Goal: Entertainment & Leisure: Consume media (video, audio)

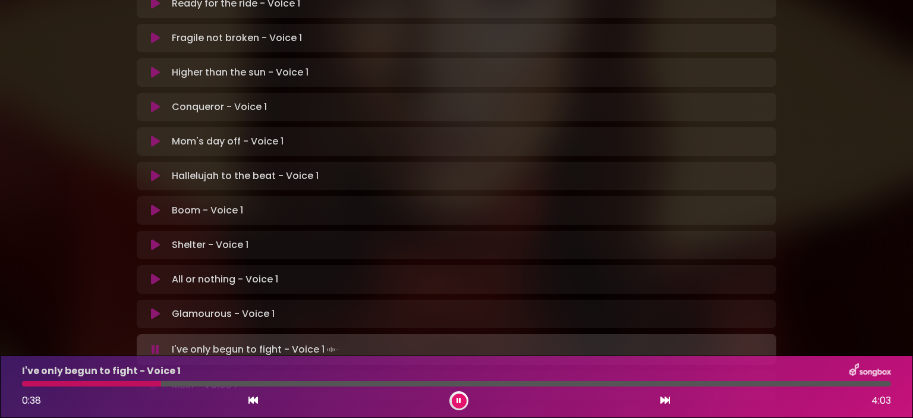
scroll to position [357, 0]
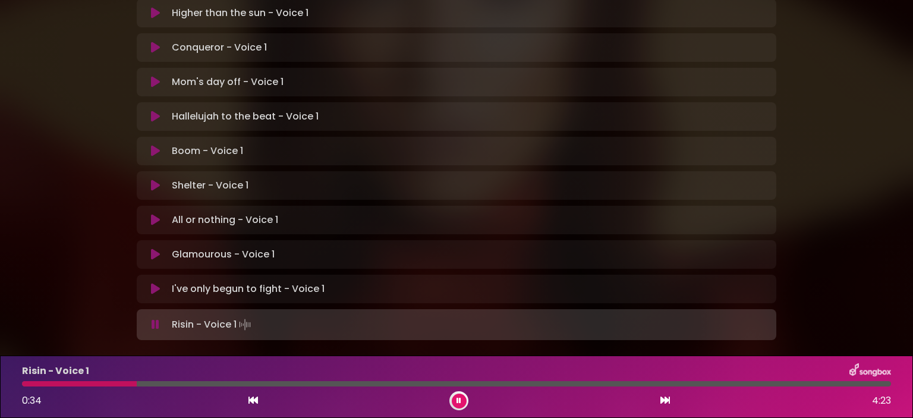
click at [156, 319] on icon at bounding box center [156, 325] width 8 height 12
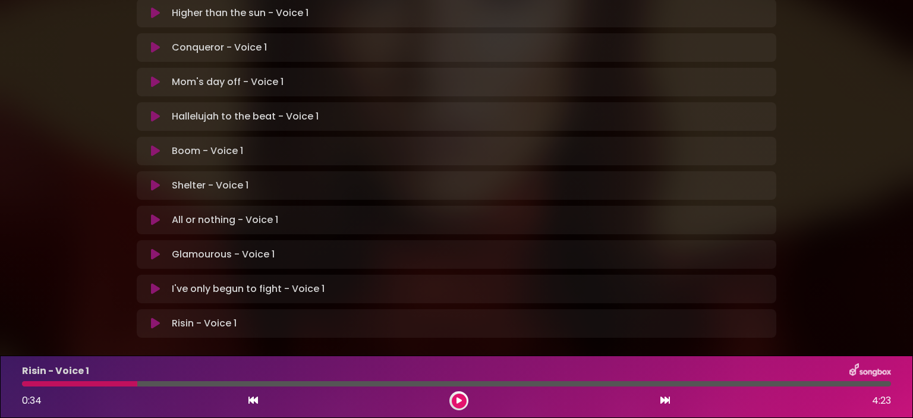
click at [152, 283] on icon at bounding box center [155, 289] width 9 height 12
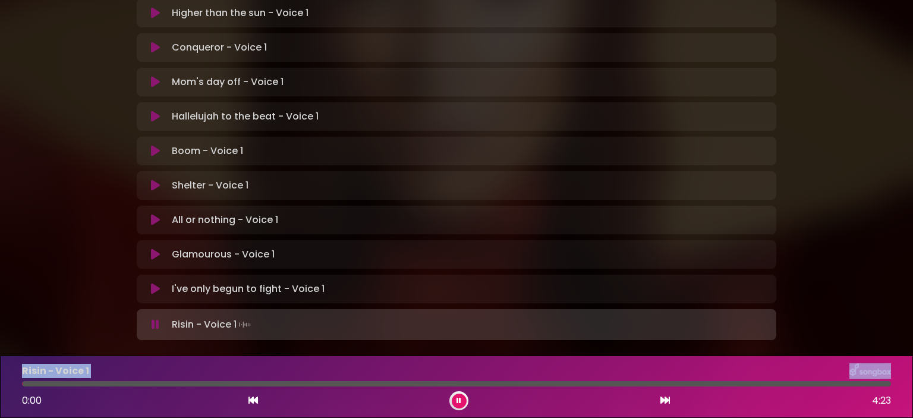
drag, startPoint x: 271, startPoint y: 384, endPoint x: 14, endPoint y: 378, distance: 256.4
click at [15, 378] on div "Risin - Voice 1 0:00 4:23" at bounding box center [457, 386] width 884 height 47
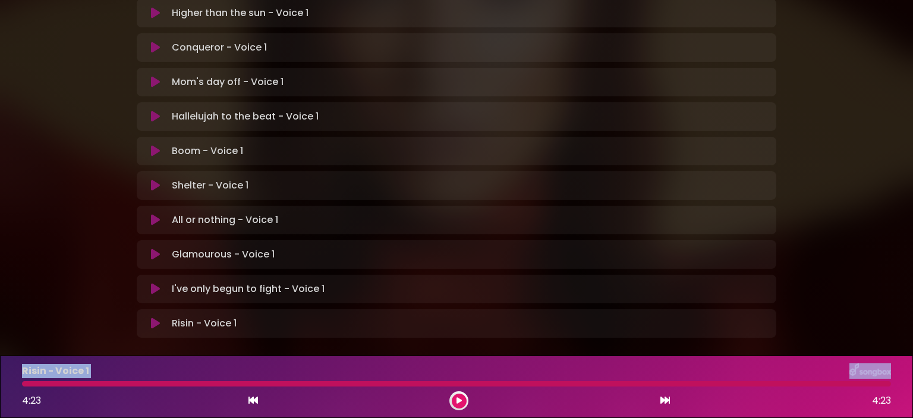
click at [155, 318] on icon at bounding box center [155, 324] width 9 height 12
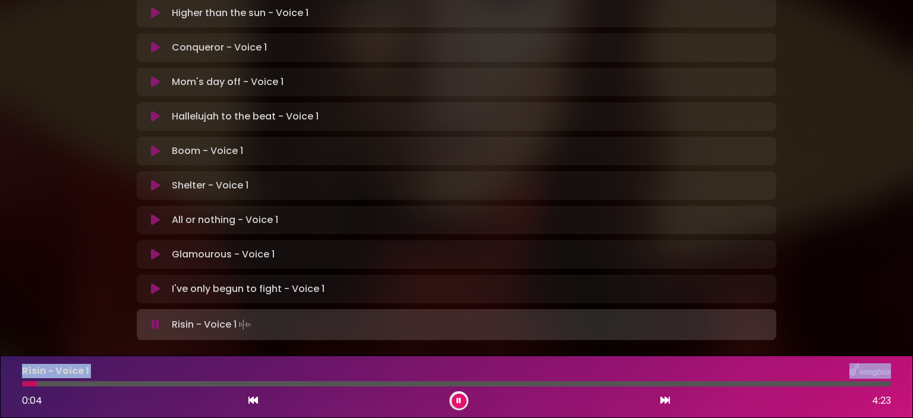
click at [158, 319] on icon at bounding box center [156, 325] width 8 height 12
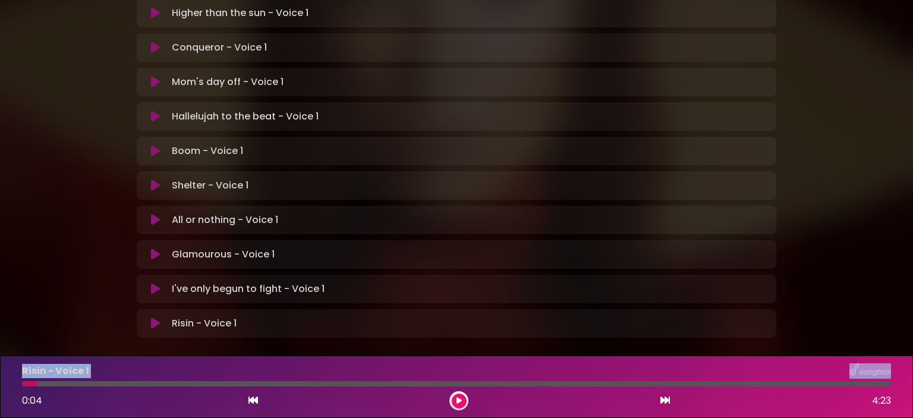
click at [155, 318] on icon at bounding box center [155, 324] width 9 height 12
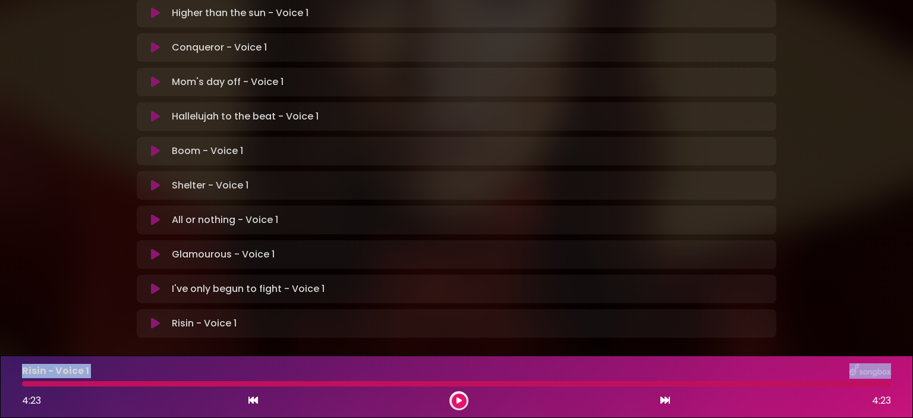
click at [158, 318] on icon at bounding box center [155, 324] width 9 height 12
click at [157, 318] on icon at bounding box center [155, 324] width 9 height 12
